Goal: Information Seeking & Learning: Learn about a topic

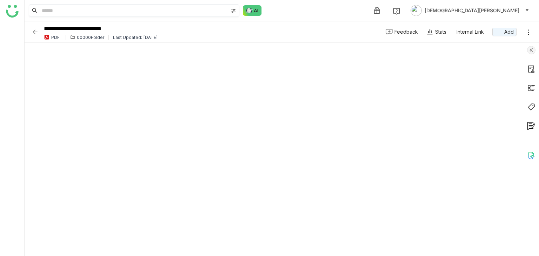
click at [235, 11] on img at bounding box center [234, 11] width 6 height 6
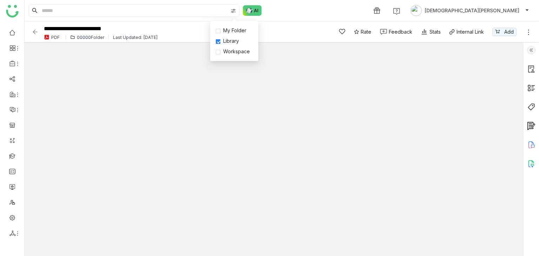
click at [234, 12] on img at bounding box center [234, 11] width 6 height 6
click at [164, 11] on input at bounding box center [134, 11] width 188 height 12
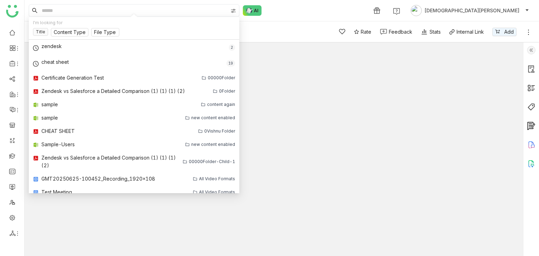
click at [167, 10] on input at bounding box center [134, 11] width 188 height 12
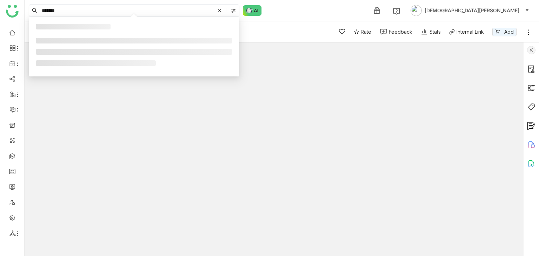
type input "*******"
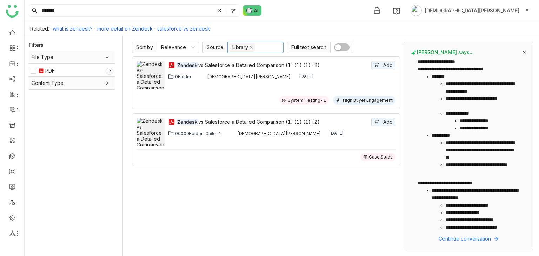
click at [256, 47] on nz-select-top-control "Library" at bounding box center [256, 47] width 56 height 11
click at [239, 64] on div "My Folder" at bounding box center [255, 61] width 48 height 8
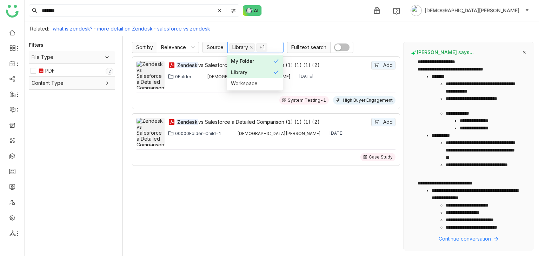
click at [246, 62] on div "My Folder" at bounding box center [252, 61] width 43 height 8
click at [349, 17] on div "******* 1 Vishnu Vardhan" at bounding box center [282, 10] width 515 height 21
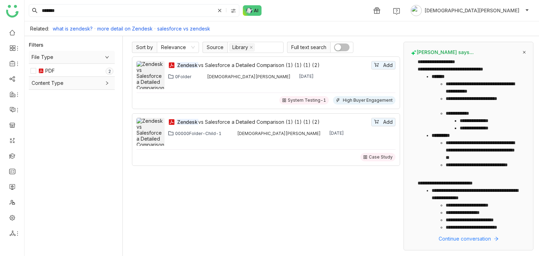
click at [341, 47] on button "button" at bounding box center [341, 48] width 15 height 8
click at [339, 49] on button "button" at bounding box center [341, 48] width 15 height 8
click at [339, 49] on span "button" at bounding box center [338, 47] width 6 height 6
click at [93, 13] on input "*******" at bounding box center [127, 11] width 175 height 12
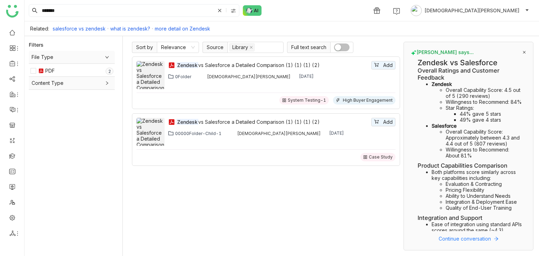
click at [335, 46] on span "button" at bounding box center [338, 47] width 6 height 6
click at [182, 47] on nz-select-item "Relevance" at bounding box center [178, 47] width 34 height 11
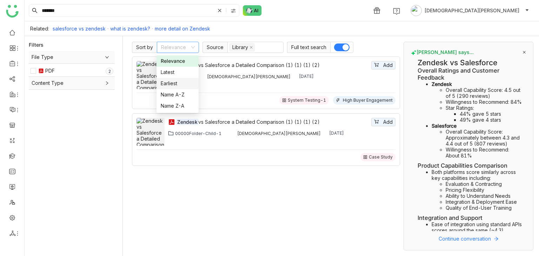
click at [176, 84] on div "Earliest" at bounding box center [178, 84] width 34 height 8
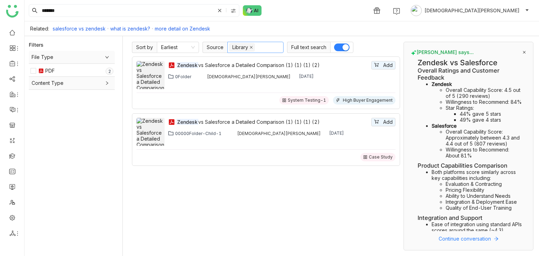
click at [251, 46] on icon at bounding box center [252, 48] width 4 height 4
click at [270, 48] on nz-select-top-control "Source" at bounding box center [256, 47] width 56 height 11
click at [248, 84] on div "Workspace" at bounding box center [255, 84] width 48 height 8
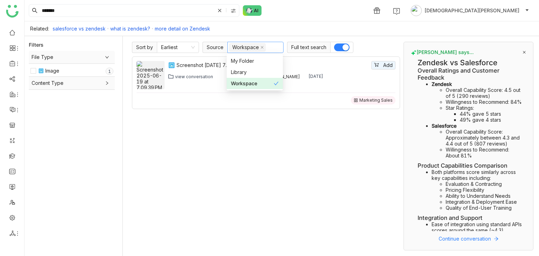
click at [189, 182] on div "Screenshot 2025-06-19 at 7.09.39 PM Add view conversation Bhupendra Singh Bhand…" at bounding box center [266, 154] width 268 height 194
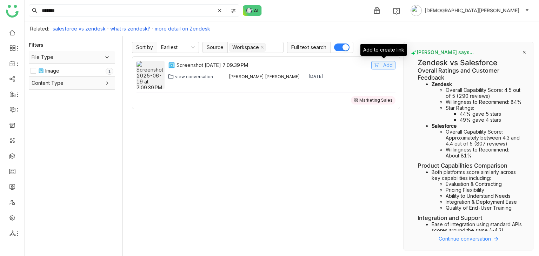
click at [389, 68] on span "Add" at bounding box center [388, 65] width 9 height 8
click at [146, 27] on link "what is zendesk?" at bounding box center [130, 29] width 40 height 6
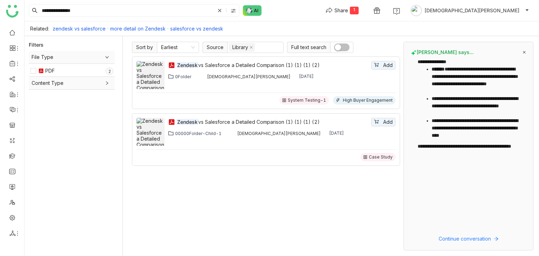
click at [198, 30] on link "salesforce vs zendesk" at bounding box center [196, 29] width 53 height 6
type input "**********"
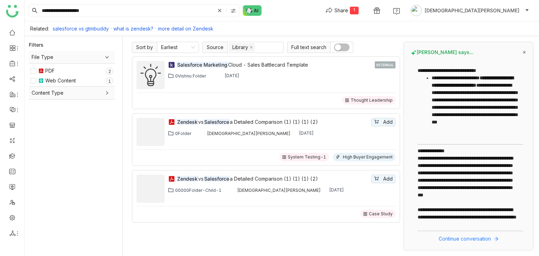
scroll to position [189, 0]
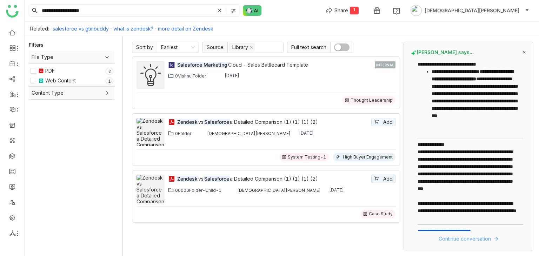
click at [464, 240] on span "Continue conversation" at bounding box center [465, 239] width 52 height 8
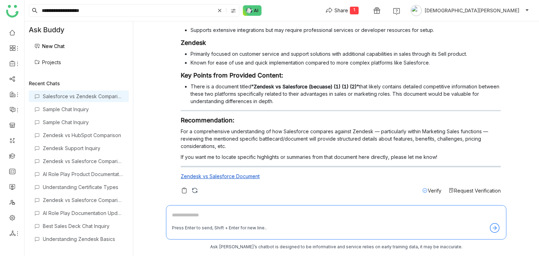
scroll to position [89, 0]
click at [182, 11] on input "**********" at bounding box center [127, 11] width 175 height 12
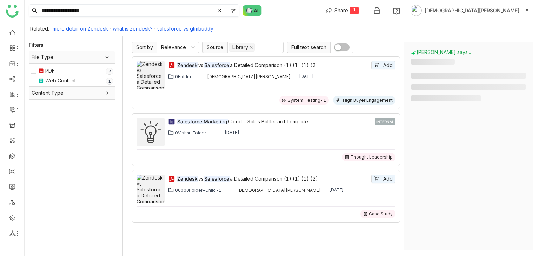
click at [235, 13] on img at bounding box center [234, 11] width 6 height 6
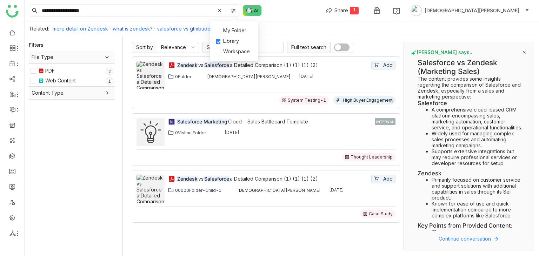
click at [286, 17] on div "**********" at bounding box center [282, 10] width 515 height 21
click at [336, 46] on span "button" at bounding box center [338, 47] width 6 height 6
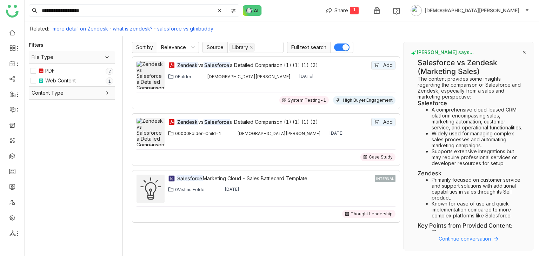
click at [193, 133] on div "00000Folder-Child-1" at bounding box center [198, 133] width 46 height 5
click at [267, 179] on div "Salesforce Marketing Cloud - Sales Battlecard Template" at bounding box center [275, 179] width 197 height 8
click at [222, 10] on icon at bounding box center [220, 10] width 4 height 4
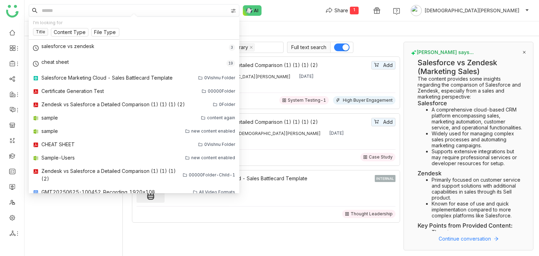
click at [68, 8] on input at bounding box center [134, 11] width 188 height 12
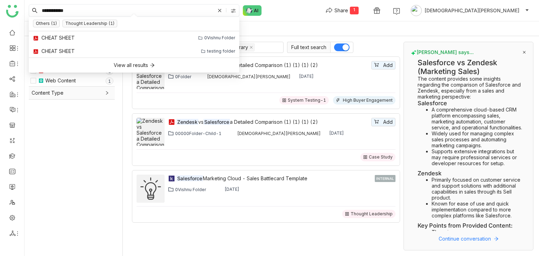
type input "**********"
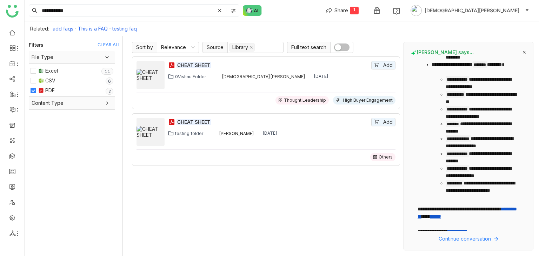
click at [91, 103] on span "Content Type" at bounding box center [72, 103] width 80 height 8
click at [100, 107] on div "Content Type" at bounding box center [72, 103] width 86 height 13
click at [53, 116] on div "Thought Leadership" at bounding box center [61, 117] width 47 height 8
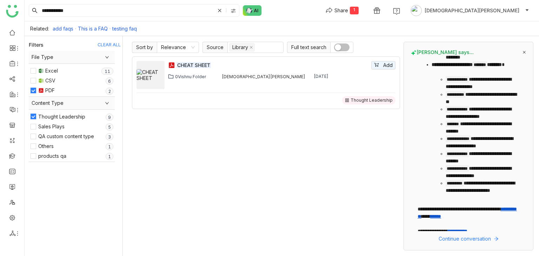
click at [53, 116] on div "Thought Leadership" at bounding box center [61, 117] width 47 height 8
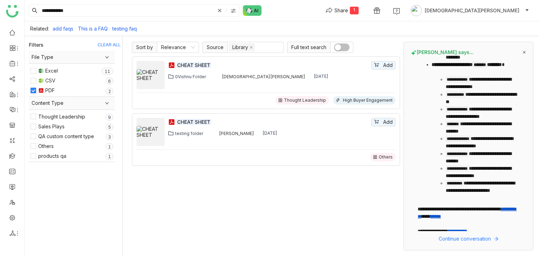
click at [59, 114] on div "Thought Leadership" at bounding box center [61, 117] width 47 height 8
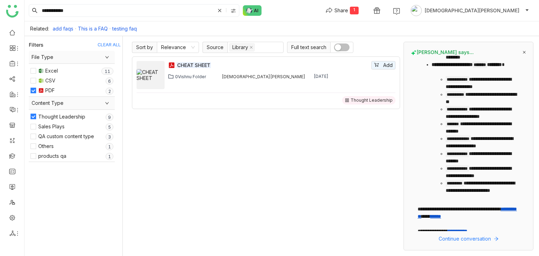
click at [59, 114] on div "Thought Leadership" at bounding box center [61, 117] width 47 height 8
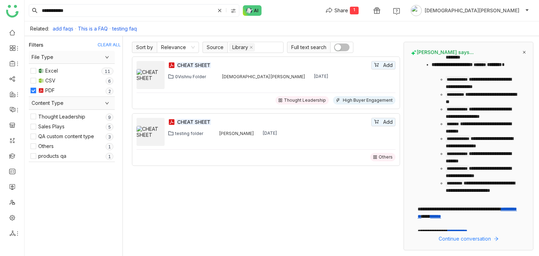
click at [53, 113] on div "Thought Leadership" at bounding box center [61, 117] width 47 height 8
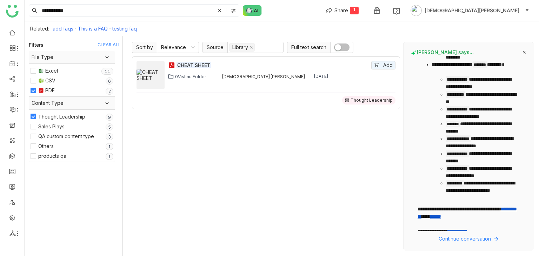
click at [53, 113] on div "Thought Leadership" at bounding box center [61, 117] width 47 height 8
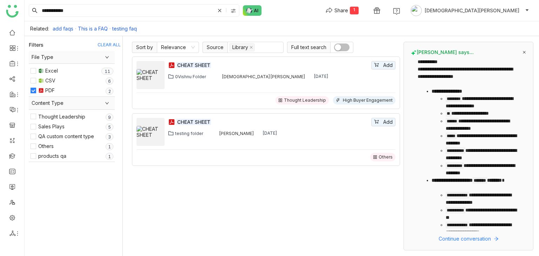
click at [525, 52] on icon at bounding box center [524, 52] width 3 height 3
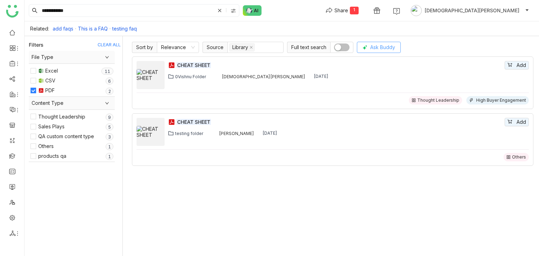
click at [374, 45] on span "Ask Buddy" at bounding box center [383, 48] width 25 height 8
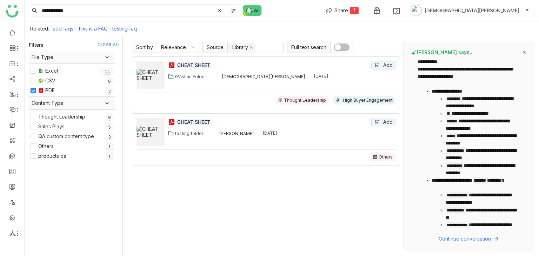
click at [525, 51] on icon at bounding box center [525, 53] width 4 height 4
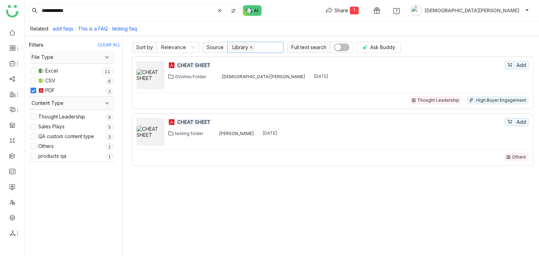
click at [250, 47] on icon at bounding box center [252, 48] width 4 height 4
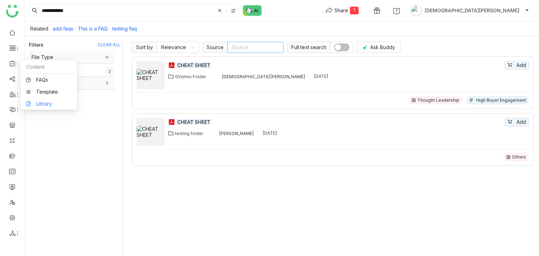
click at [48, 103] on link "Library" at bounding box center [49, 103] width 46 height 5
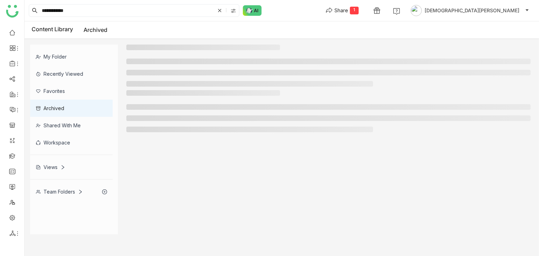
click at [69, 75] on div "My Folder Recently Viewed Favorites Archived Shared with me Workspace Views Tea…" at bounding box center [74, 123] width 88 height 156
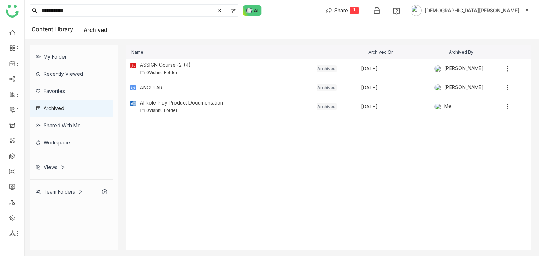
click at [66, 59] on div "My Folder" at bounding box center [71, 56] width 83 height 17
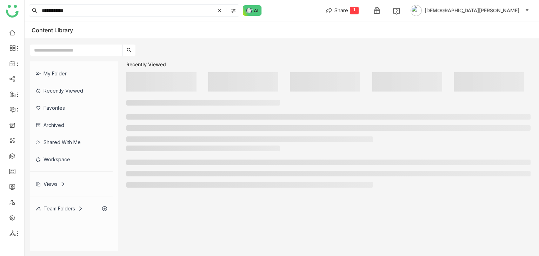
click at [66, 59] on div "My Folder Recently Viewed Favorites Archived Shared with me Workspace Views Tea…" at bounding box center [282, 156] width 515 height 201
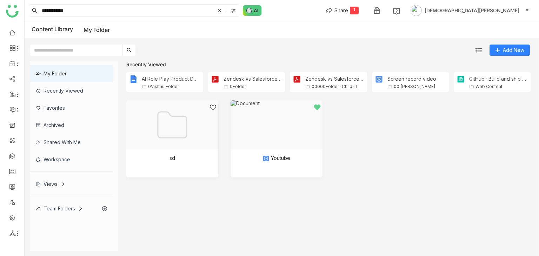
click at [60, 71] on div "My Folder" at bounding box center [71, 73] width 83 height 17
click at [233, 12] on img at bounding box center [234, 11] width 6 height 6
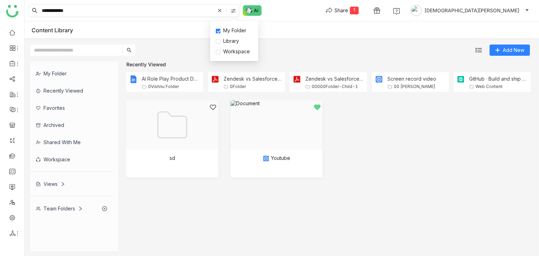
click at [124, 11] on input "**********" at bounding box center [127, 11] width 175 height 12
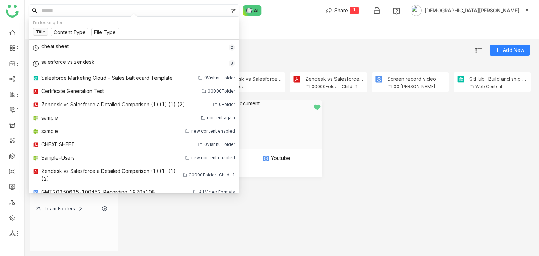
type input "*"
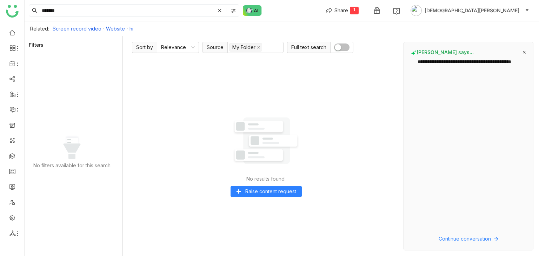
click at [96, 27] on link "Screen record video" at bounding box center [77, 29] width 49 height 6
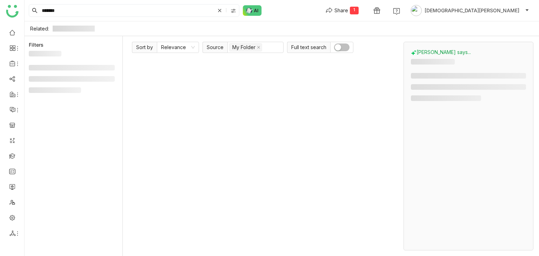
type input "**********"
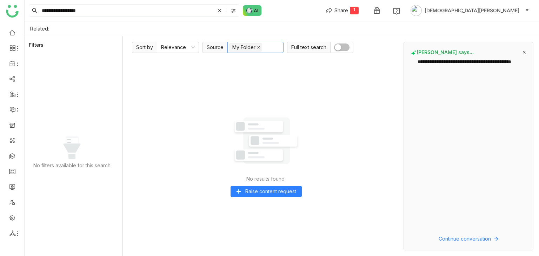
click at [257, 47] on icon at bounding box center [259, 48] width 4 height 4
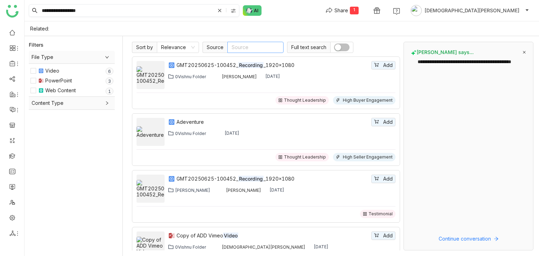
click at [234, 10] on img at bounding box center [234, 11] width 6 height 6
click at [229, 30] on span "My Folder" at bounding box center [235, 31] width 29 height 8
click at [136, 13] on input "**********" at bounding box center [127, 11] width 175 height 12
click at [305, 7] on div "**********" at bounding box center [282, 10] width 515 height 21
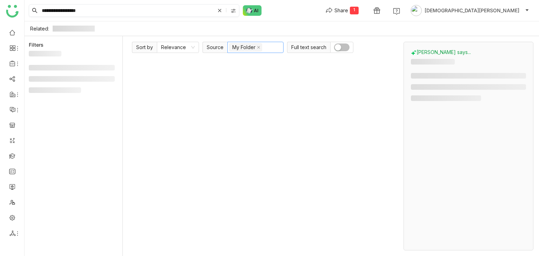
click at [111, 13] on input "**********" at bounding box center [127, 11] width 175 height 12
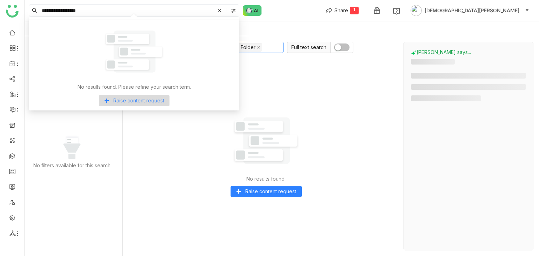
click at [313, 28] on div "Related:" at bounding box center [282, 28] width 515 height 15
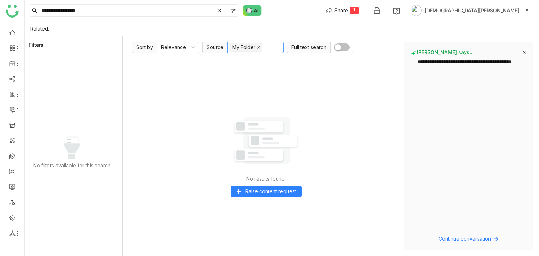
click at [257, 47] on icon at bounding box center [258, 47] width 3 height 3
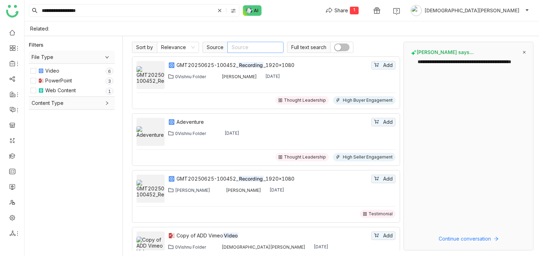
click at [264, 51] on nz-select-top-control "Source" at bounding box center [256, 47] width 56 height 11
click at [235, 8] on img at bounding box center [234, 11] width 6 height 6
click at [312, 22] on div "Related:" at bounding box center [282, 28] width 515 height 15
click at [246, 45] on nz-select-top-control "Source" at bounding box center [256, 47] width 56 height 11
click at [244, 64] on div "My Folder" at bounding box center [255, 61] width 48 height 8
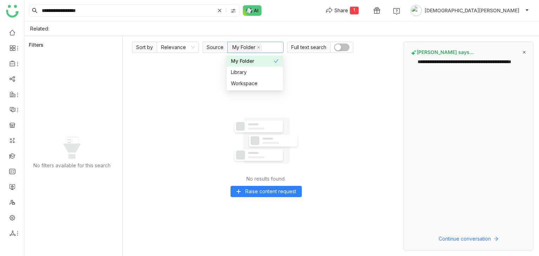
click at [309, 27] on div "Related:" at bounding box center [282, 28] width 515 height 15
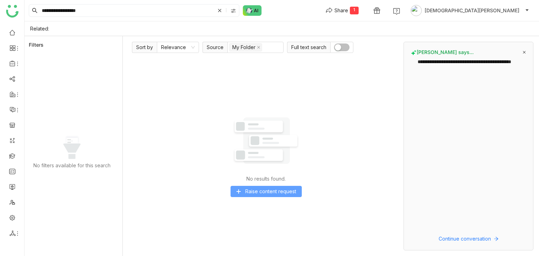
click at [263, 194] on span "Raise content request" at bounding box center [270, 192] width 51 height 8
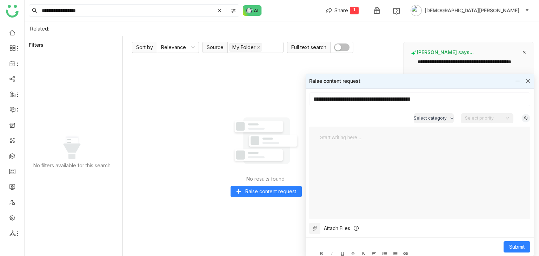
click at [530, 80] on icon at bounding box center [528, 81] width 4 height 4
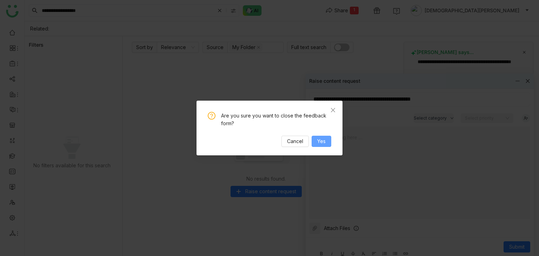
click at [319, 142] on span "Yes" at bounding box center [321, 142] width 8 height 8
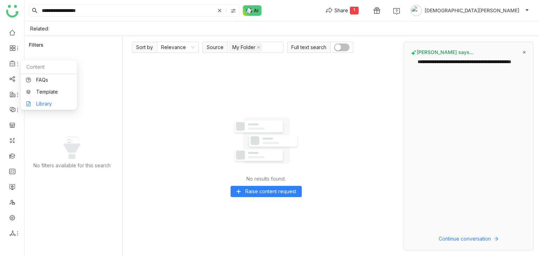
click at [45, 106] on link "Library" at bounding box center [49, 103] width 46 height 5
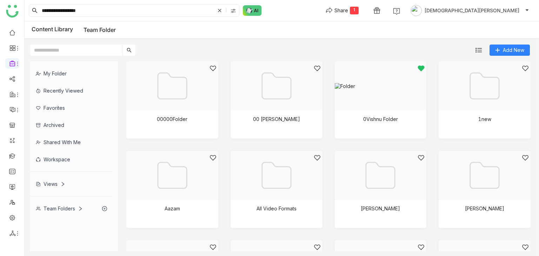
click at [74, 72] on div "My Folder" at bounding box center [71, 73] width 83 height 17
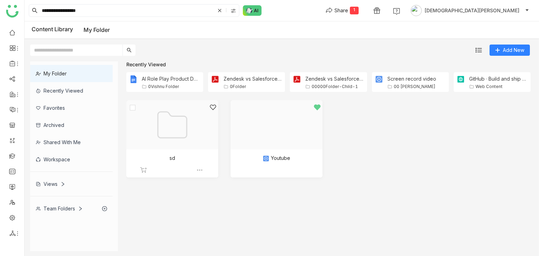
click at [178, 135] on div at bounding box center [170, 134] width 80 height 60
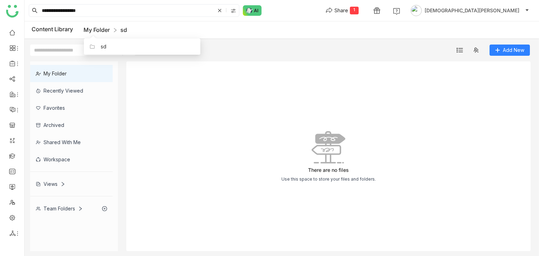
click at [103, 30] on link "My Folder" at bounding box center [97, 29] width 26 height 7
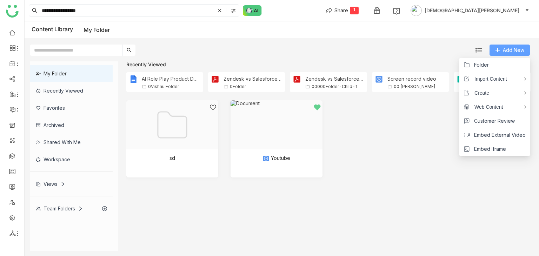
click at [509, 51] on span "Add New" at bounding box center [513, 50] width 21 height 8
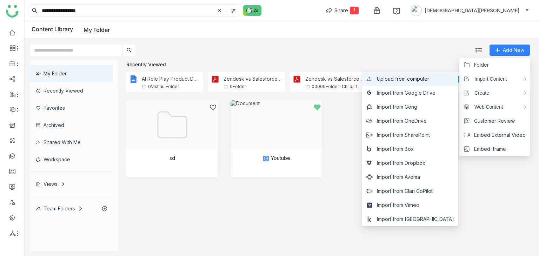
click at [426, 80] on span "Upload from computer" at bounding box center [403, 79] width 52 height 8
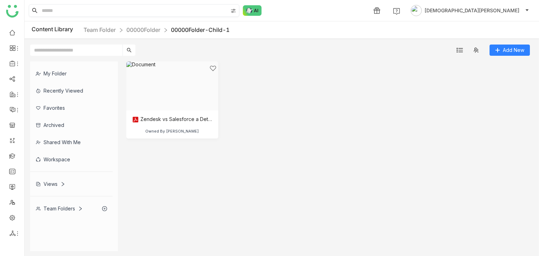
click at [234, 10] on img at bounding box center [234, 11] width 6 height 6
click at [228, 42] on span "Library" at bounding box center [231, 41] width 21 height 8
click at [58, 153] on div "Workspace" at bounding box center [71, 159] width 83 height 17
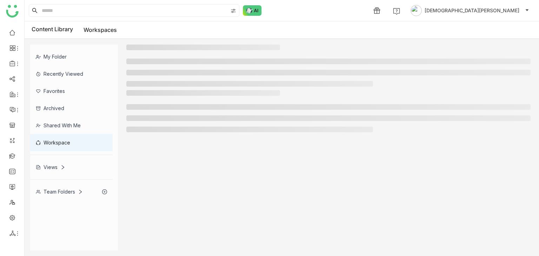
click at [58, 153] on div "My Folder Recently Viewed Favorites Archived Shared with me Workspace Views Tea…" at bounding box center [74, 123] width 88 height 156
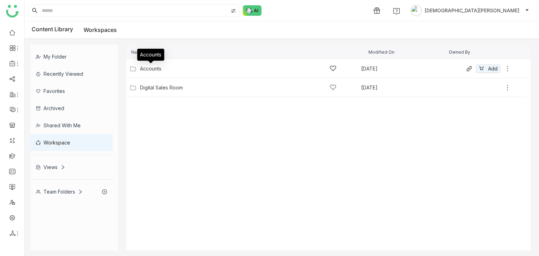
click at [151, 70] on div "Accounts" at bounding box center [150, 69] width 21 height 6
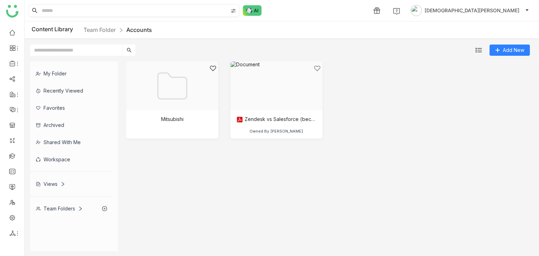
click at [234, 12] on img at bounding box center [234, 11] width 6 height 6
click at [229, 51] on span "Workspace" at bounding box center [237, 52] width 32 height 8
click at [128, 6] on input at bounding box center [134, 11] width 188 height 12
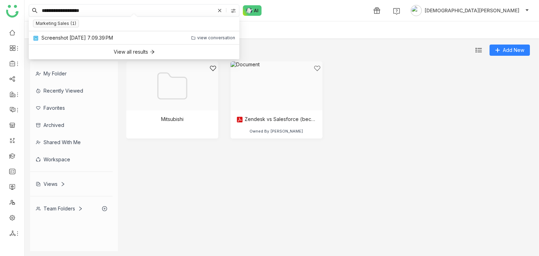
type input "**********"
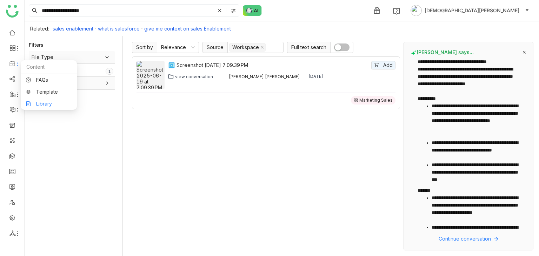
click at [54, 101] on link "Library" at bounding box center [49, 103] width 46 height 5
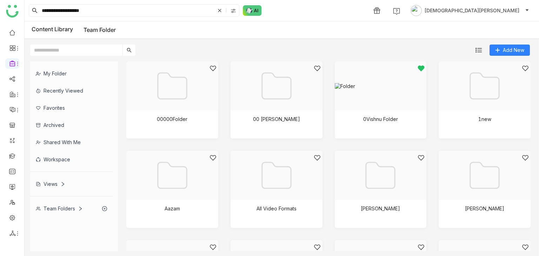
click at [59, 161] on div "Workspace" at bounding box center [71, 159] width 83 height 17
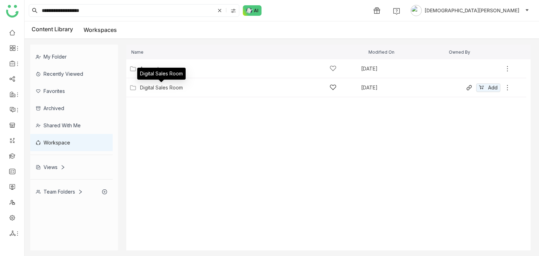
click at [154, 85] on div "Digital Sales Room" at bounding box center [161, 88] width 43 height 6
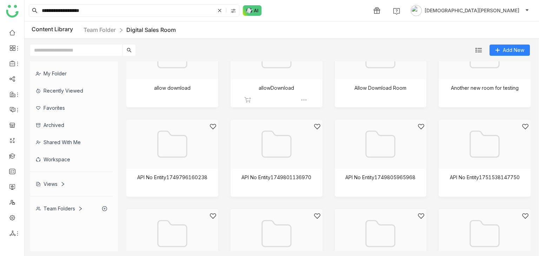
scroll to position [122, 0]
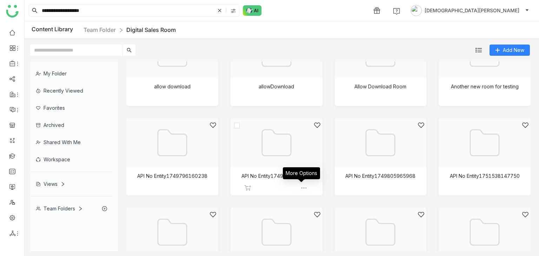
click at [303, 187] on img at bounding box center [304, 188] width 7 height 7
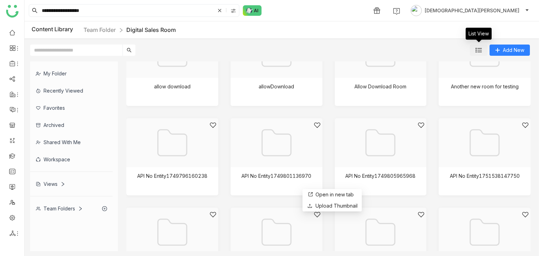
click at [479, 51] on img at bounding box center [479, 50] width 6 height 6
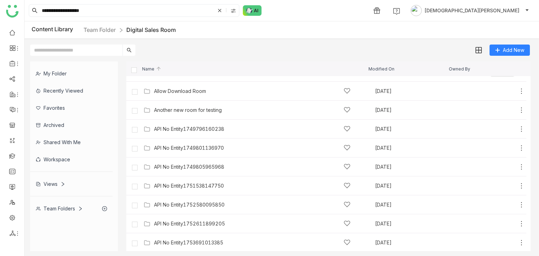
scroll to position [108, 0]
click at [477, 52] on img at bounding box center [478, 50] width 7 height 7
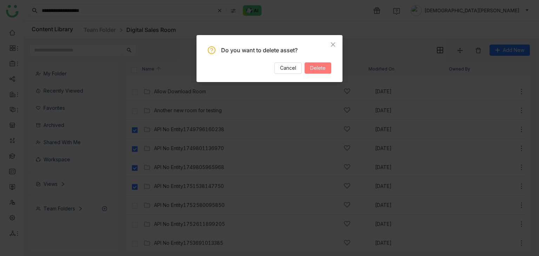
click at [316, 69] on span "Delete" at bounding box center [317, 68] width 15 height 8
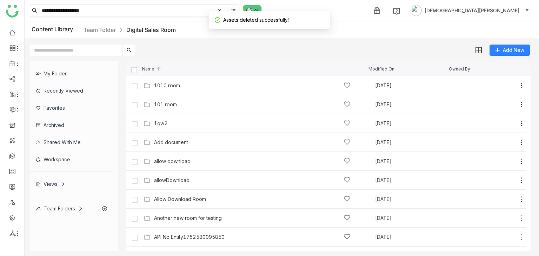
click at [233, 9] on img at bounding box center [234, 11] width 6 height 6
click at [105, 13] on input "**********" at bounding box center [127, 11] width 175 height 12
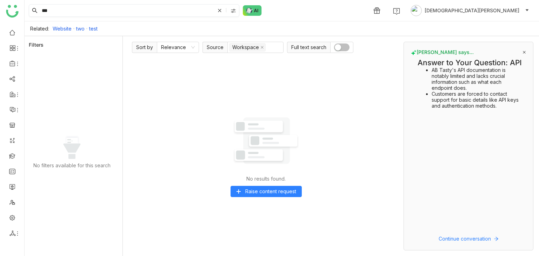
click at [232, 10] on img at bounding box center [234, 11] width 6 height 6
click at [223, 41] on span "Library" at bounding box center [231, 41] width 21 height 8
click at [176, 22] on div "Related: Website two test" at bounding box center [282, 28] width 515 height 15
click at [148, 11] on input "***" at bounding box center [127, 11] width 175 height 12
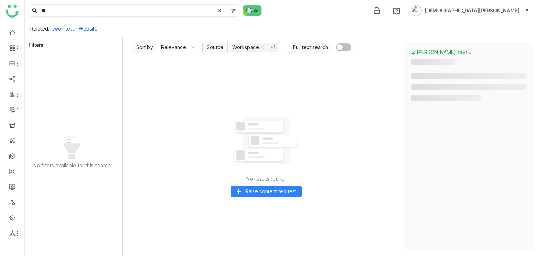
type input "*"
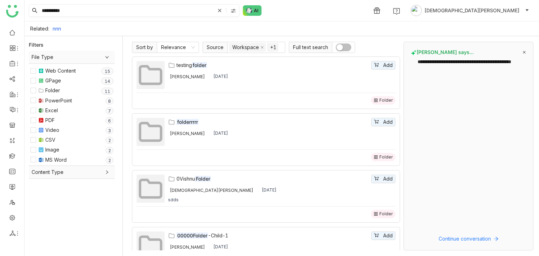
click at [233, 12] on img at bounding box center [234, 11] width 6 height 6
click at [224, 41] on span "Library" at bounding box center [231, 41] width 21 height 8
click at [283, 21] on div "**********" at bounding box center [282, 10] width 515 height 21
click at [274, 47] on nz-select-item "+1" at bounding box center [272, 47] width 11 height 8
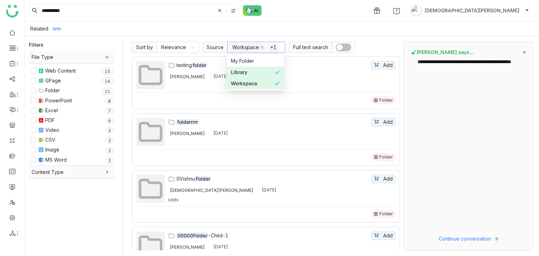
click at [269, 84] on div "Workspace" at bounding box center [253, 84] width 44 height 8
click at [268, 73] on div "Library" at bounding box center [253, 72] width 44 height 8
click at [254, 85] on div "Workspace" at bounding box center [255, 84] width 49 height 8
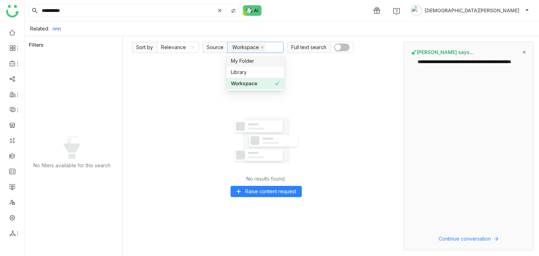
click at [312, 20] on div "**********" at bounding box center [282, 10] width 515 height 21
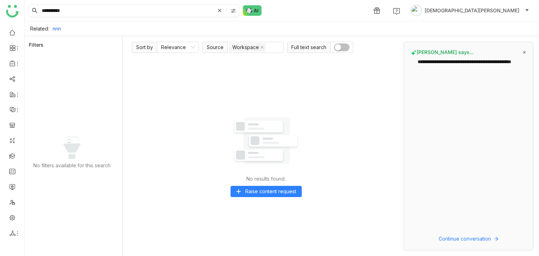
type input "**********"
click at [80, 11] on input "**********" at bounding box center [127, 11] width 175 height 12
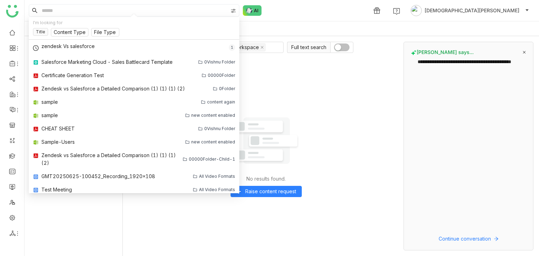
click at [277, 89] on div "No results found. Raise content request" at bounding box center [266, 154] width 268 height 194
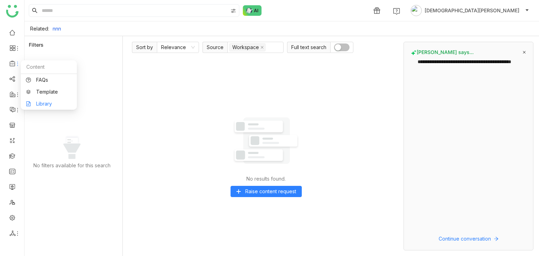
click at [45, 106] on link "Library" at bounding box center [49, 103] width 46 height 5
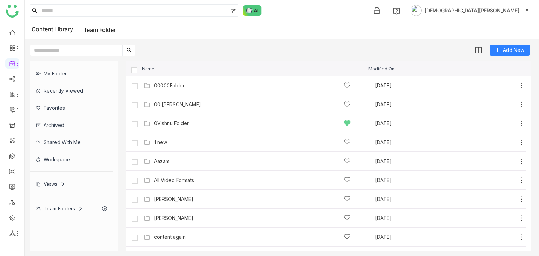
click at [68, 161] on div "Workspace" at bounding box center [71, 159] width 83 height 17
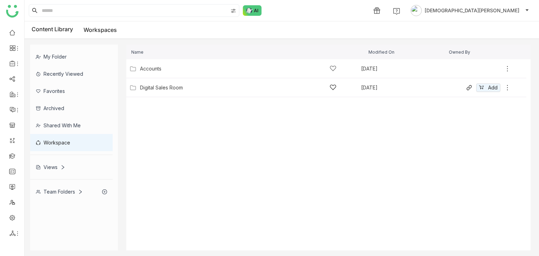
click at [155, 82] on div "Digital Sales Room Aug 16, 2025 Add" at bounding box center [320, 87] width 384 height 11
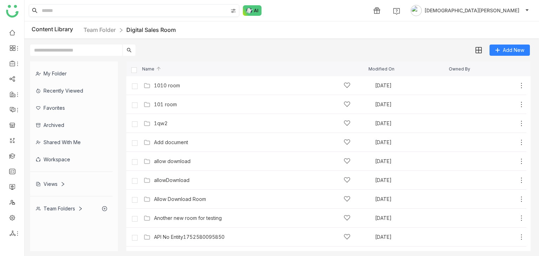
click at [120, 14] on input at bounding box center [134, 11] width 188 height 12
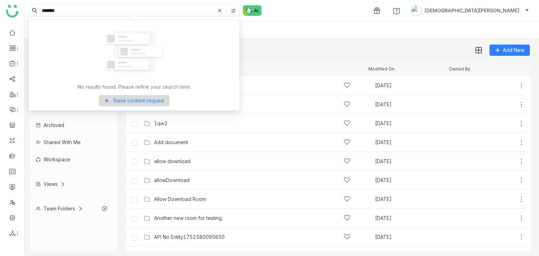
type input "*******"
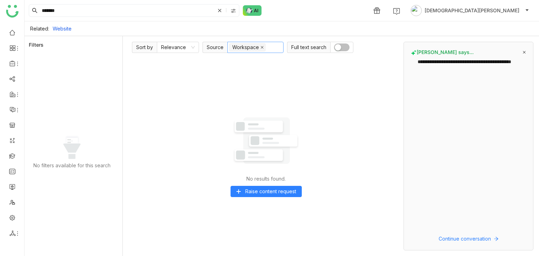
click at [261, 48] on icon at bounding box center [263, 48] width 4 height 4
click at [261, 47] on nz-select-top-control "Workspace" at bounding box center [256, 47] width 56 height 11
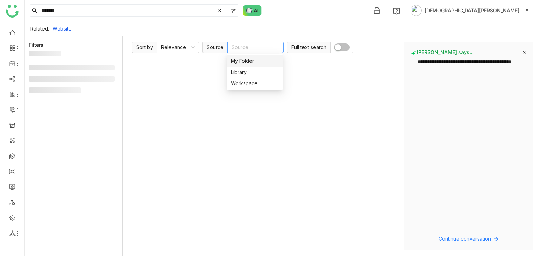
click at [261, 47] on nz-select-top-control "Source" at bounding box center [256, 47] width 56 height 11
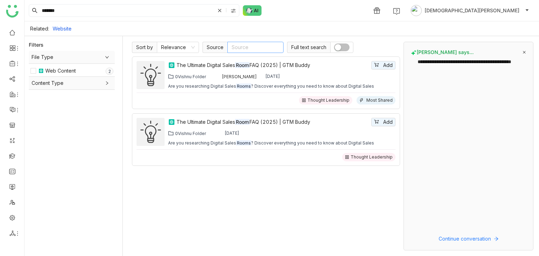
click at [81, 83] on span "Content Type" at bounding box center [72, 83] width 80 height 8
click at [50, 83] on span "Content Type" at bounding box center [72, 83] width 80 height 8
click at [81, 83] on span "Content Type" at bounding box center [72, 83] width 80 height 8
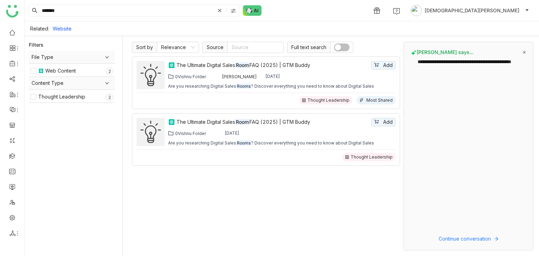
click at [81, 83] on span "Content Type" at bounding box center [72, 83] width 80 height 8
click at [364, 156] on div "Thought Leadership" at bounding box center [372, 158] width 42 height 6
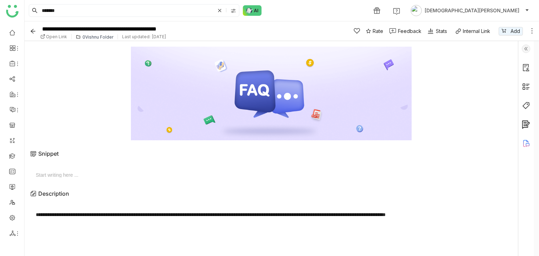
click at [527, 52] on img at bounding box center [526, 49] width 8 height 8
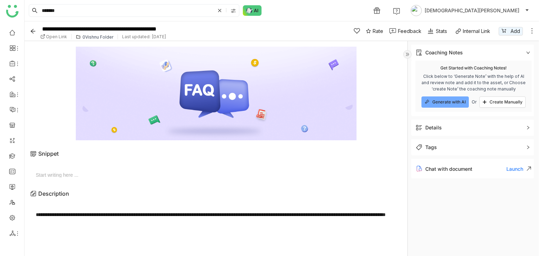
click at [444, 130] on span "Details" at bounding box center [469, 128] width 106 height 8
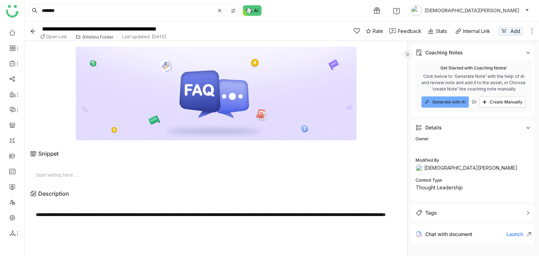
click at [447, 131] on span "Details" at bounding box center [469, 128] width 106 height 8
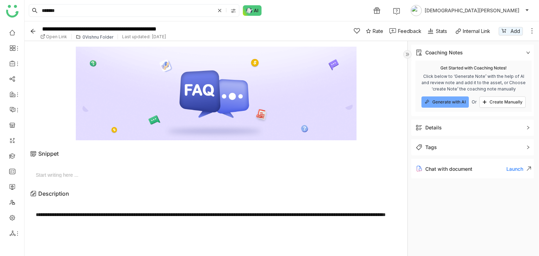
click at [443, 151] on span "Tags" at bounding box center [469, 148] width 106 height 8
click at [32, 32] on icon "Back" at bounding box center [33, 31] width 5 height 5
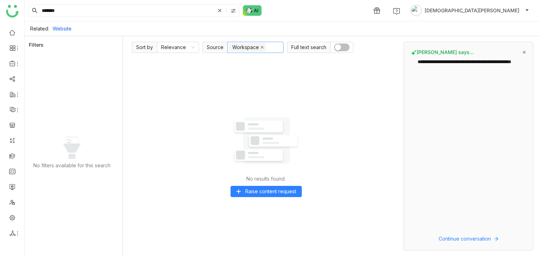
click at [261, 47] on icon at bounding box center [262, 47] width 3 height 3
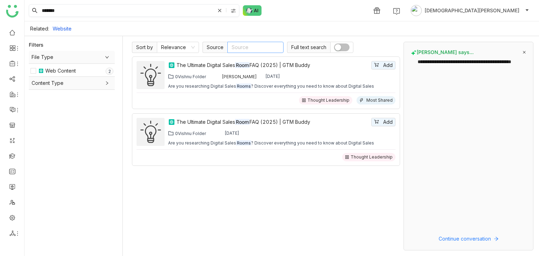
click at [221, 7] on icon at bounding box center [219, 10] width 7 height 7
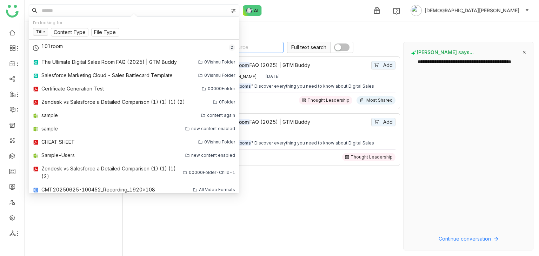
click at [232, 11] on img at bounding box center [234, 11] width 6 height 6
click at [223, 55] on span "Workspace" at bounding box center [237, 52] width 32 height 8
click at [235, 29] on span "My Folder" at bounding box center [235, 31] width 29 height 8
click at [303, 13] on div "1 Vishnu Vardhan" at bounding box center [282, 10] width 515 height 21
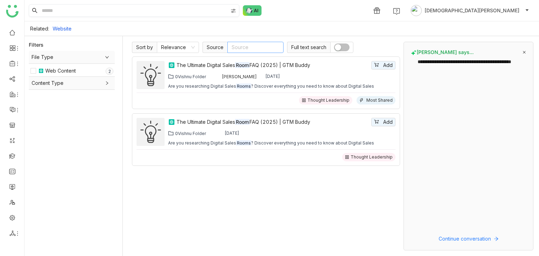
click at [105, 10] on input at bounding box center [134, 11] width 188 height 12
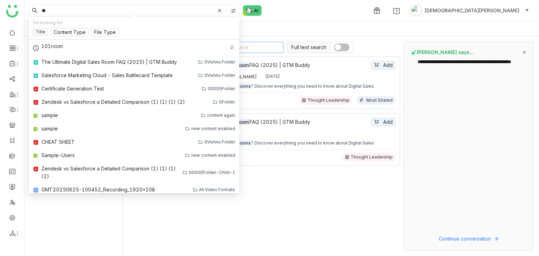
type input "**"
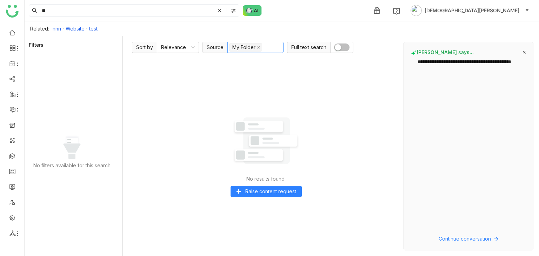
click at [345, 45] on button "button" at bounding box center [341, 48] width 15 height 8
click at [345, 45] on span "button" at bounding box center [346, 47] width 6 height 6
click at [525, 51] on icon at bounding box center [524, 52] width 3 height 3
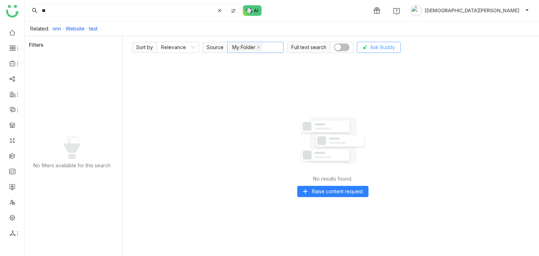
click at [382, 50] on span "Ask Buddy" at bounding box center [383, 48] width 25 height 8
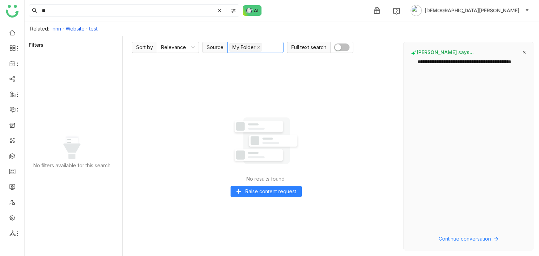
click at [525, 51] on icon at bounding box center [525, 53] width 4 height 4
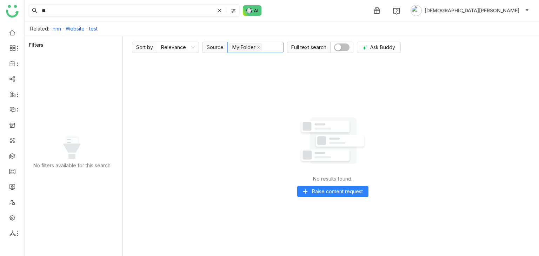
click at [220, 12] on icon at bounding box center [220, 10] width 4 height 4
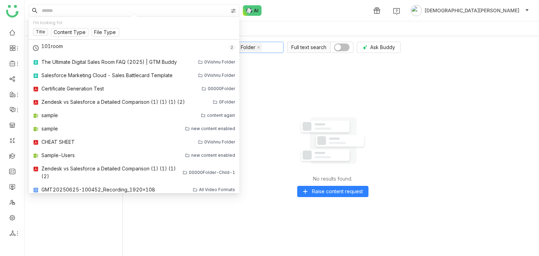
click at [316, 10] on div "1 Vishnu Vardhan" at bounding box center [282, 10] width 515 height 21
